Goal: Task Accomplishment & Management: Manage account settings

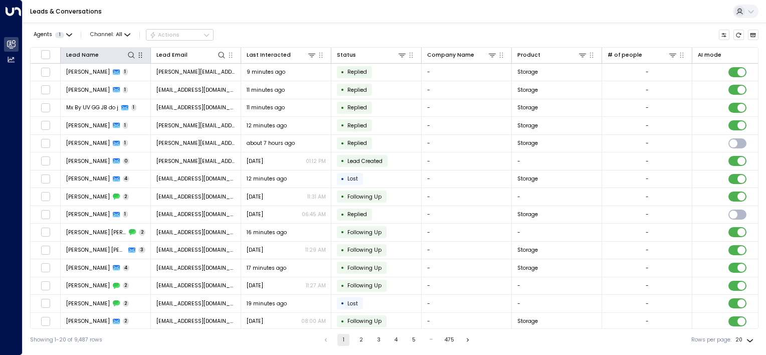
click at [136, 54] on icon "button" at bounding box center [140, 55] width 8 height 8
click at [127, 58] on icon at bounding box center [131, 55] width 8 height 8
type input "*******"
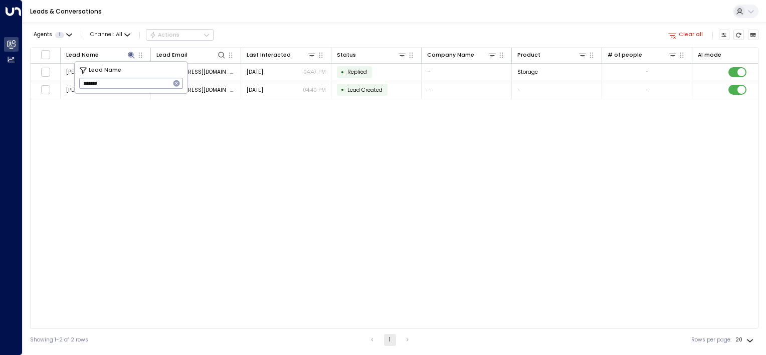
click at [237, 131] on div "Lead Name Lead Email Last Interacted Status Company Name Product # of people AI…" at bounding box center [394, 188] width 728 height 282
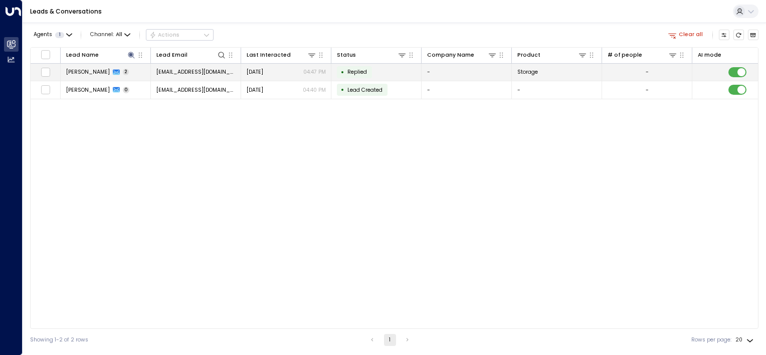
click at [381, 75] on td "• Replied" at bounding box center [376, 73] width 90 height 18
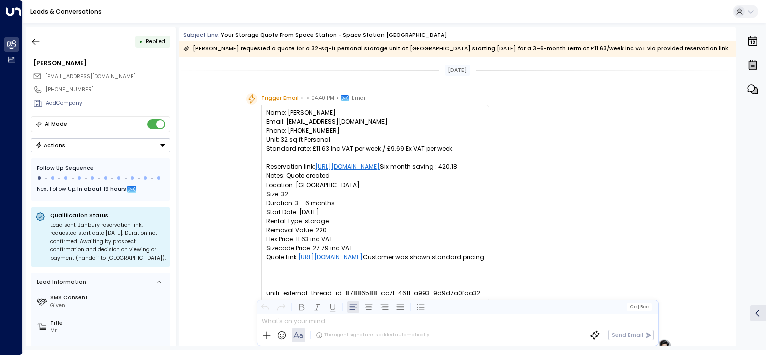
click at [146, 140] on button "Actions" at bounding box center [101, 145] width 140 height 14
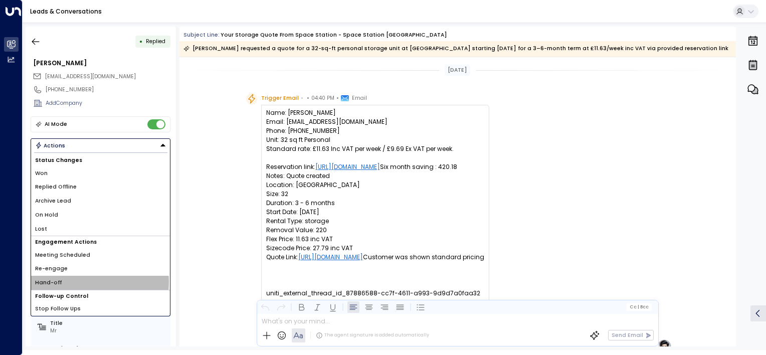
click at [79, 281] on li "Hand-off" at bounding box center [100, 283] width 139 height 14
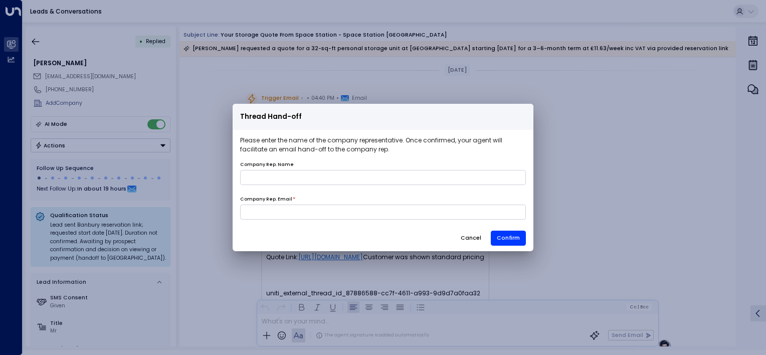
click at [200, 186] on div "Thread Hand-off Please enter the name of the company representative. Once confi…" at bounding box center [383, 177] width 766 height 355
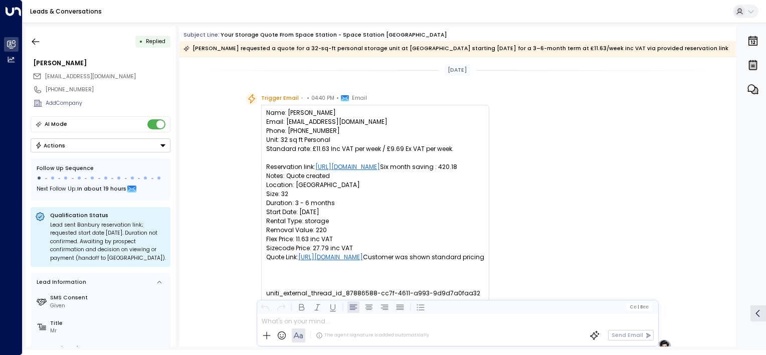
click at [122, 146] on button "Actions" at bounding box center [101, 145] width 140 height 14
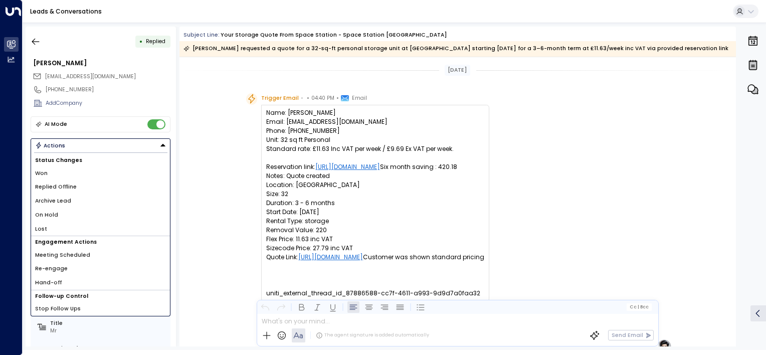
drag, startPoint x: 111, startPoint y: 188, endPoint x: 117, endPoint y: 186, distance: 6.5
click at [112, 188] on li "Replied Offline" at bounding box center [100, 187] width 139 height 14
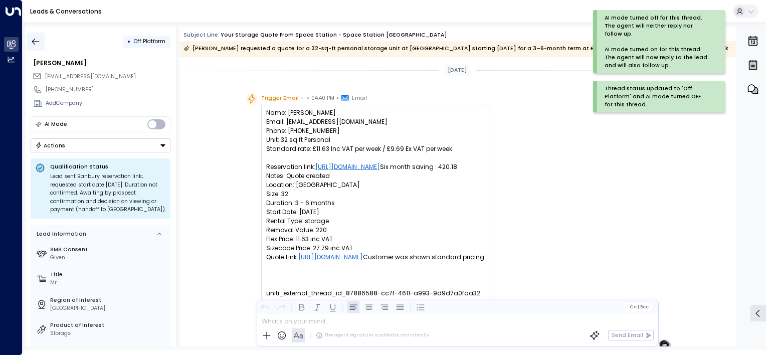
click at [37, 42] on icon "button" at bounding box center [36, 42] width 10 height 10
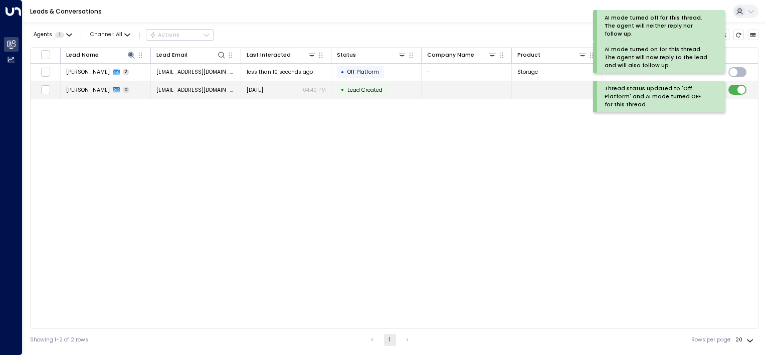
click at [351, 91] on span "Lead Created" at bounding box center [364, 90] width 35 height 8
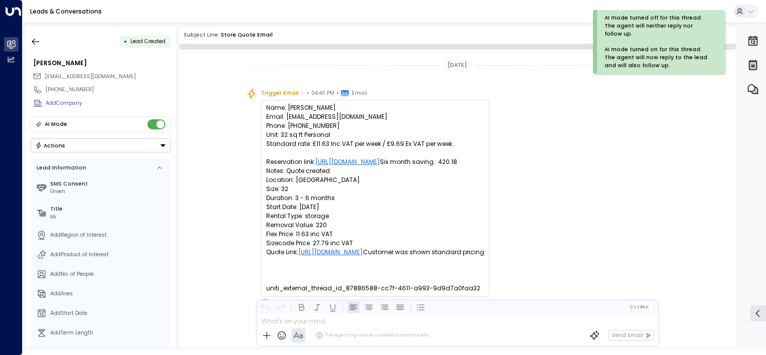
scroll to position [52, 0]
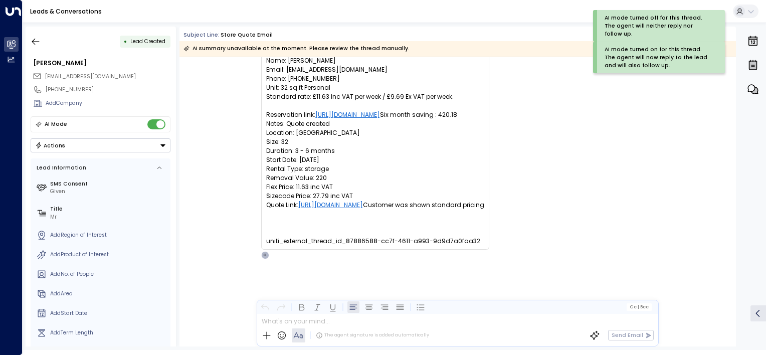
click at [113, 150] on button "Actions" at bounding box center [101, 145] width 140 height 14
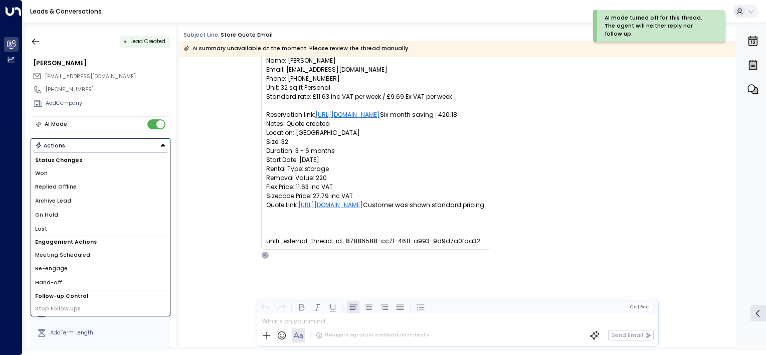
click at [109, 187] on li "Replied Offline" at bounding box center [100, 187] width 139 height 14
